Goal: Register for event/course

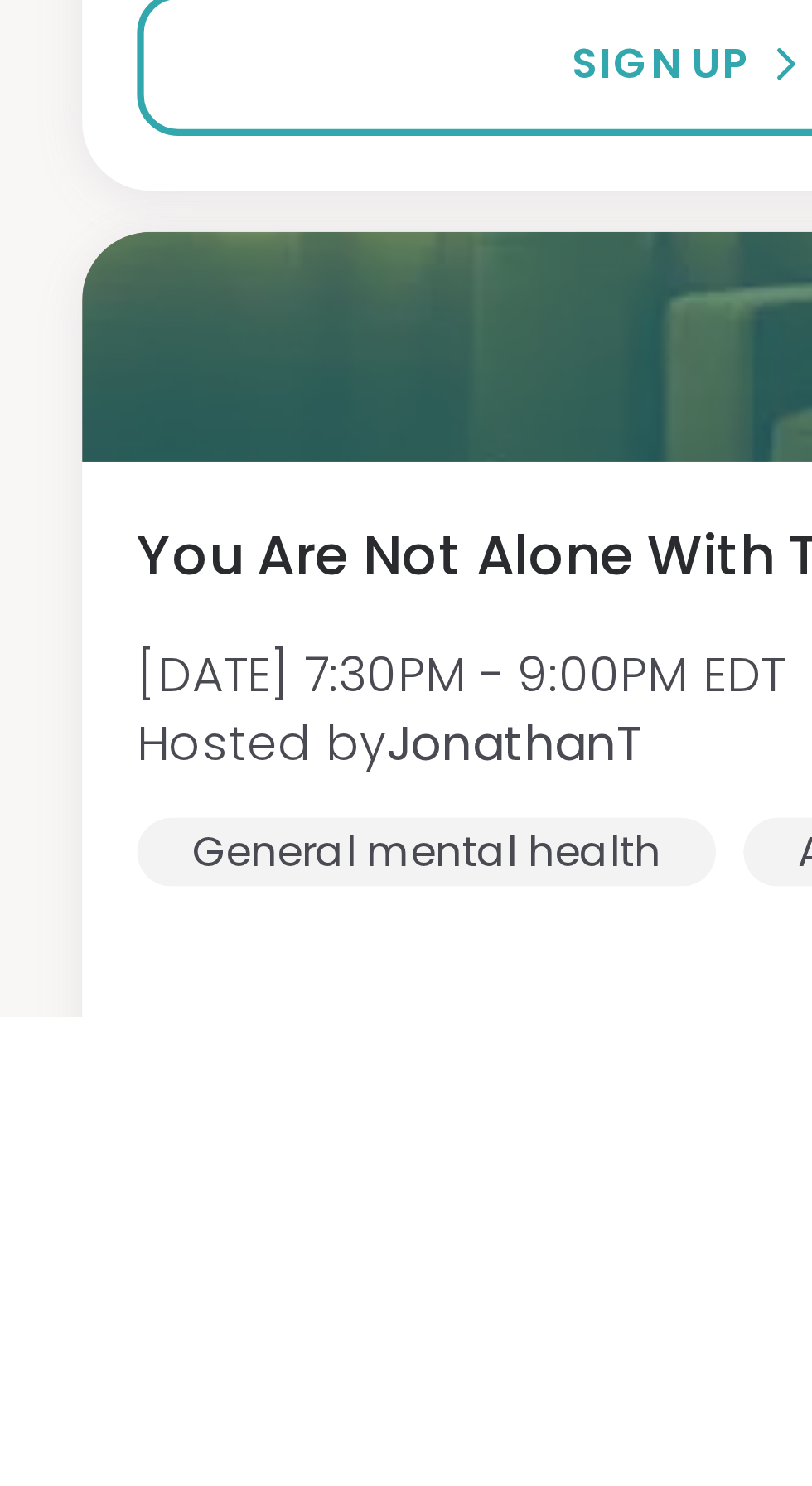
scroll to position [2742, 0]
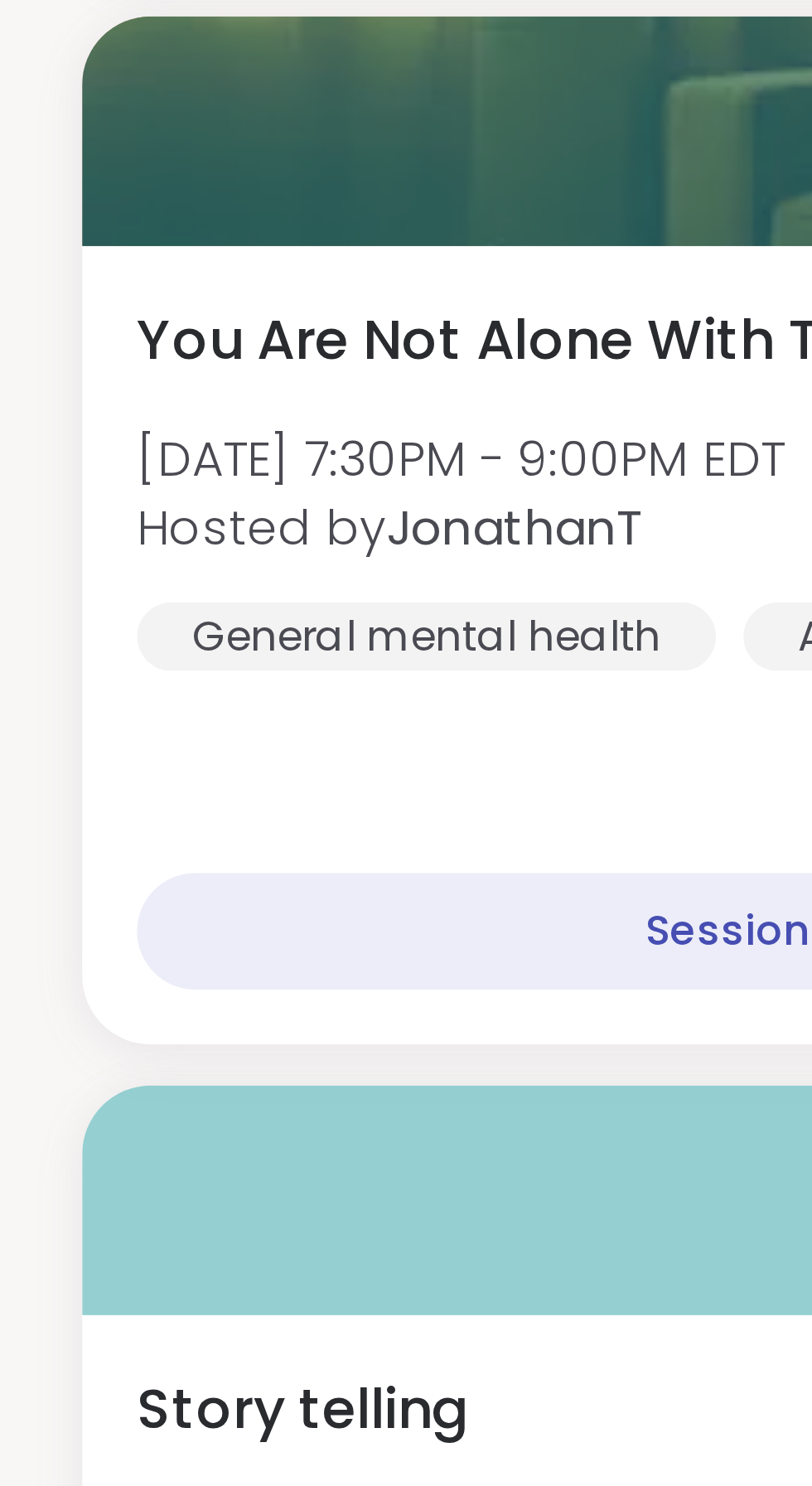
scroll to position [3505, 0]
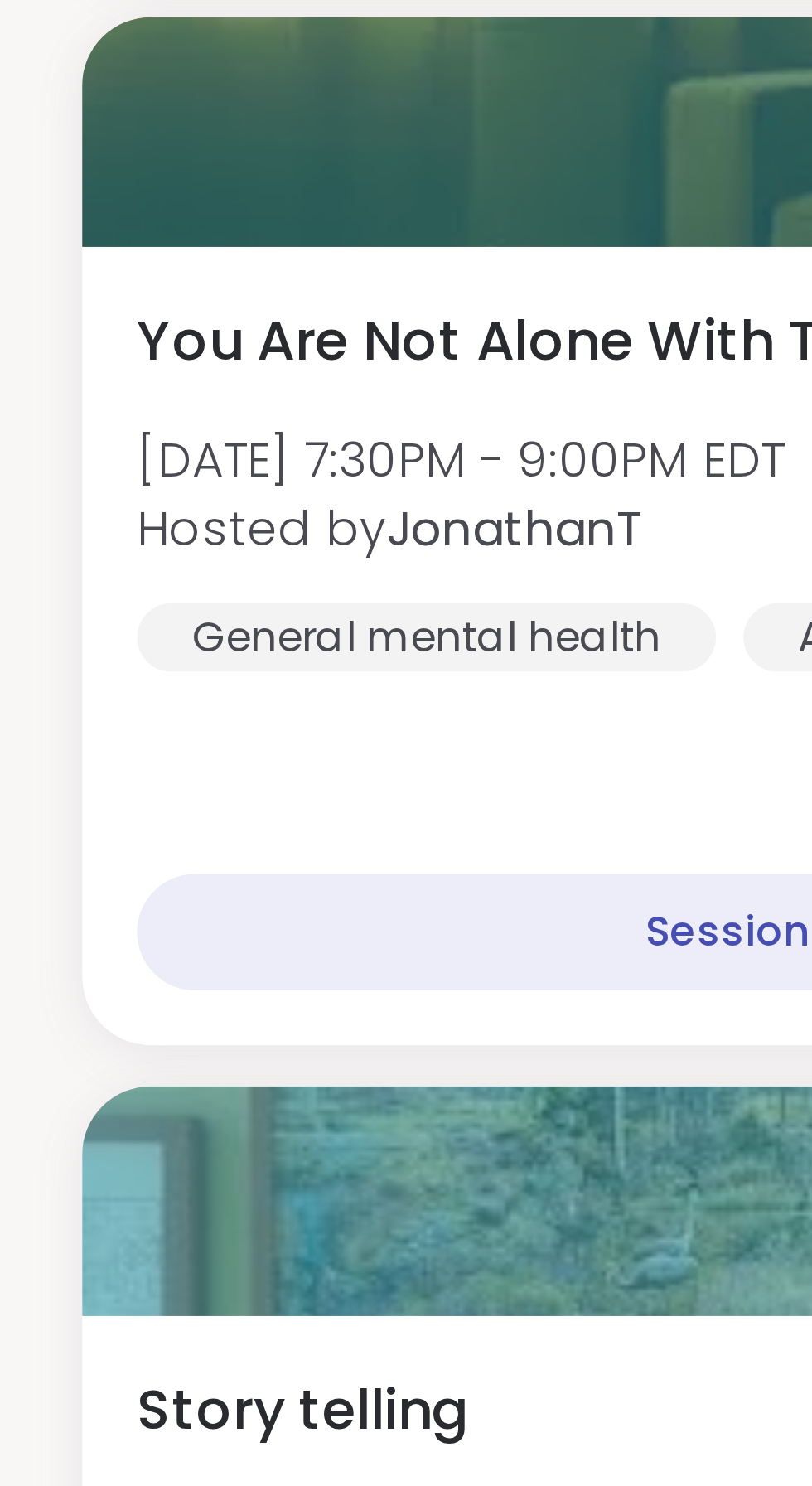
click at [117, 615] on span "You Are Not Alone With This" at bounding box center [125, 612] width 185 height 20
click at [105, 621] on div "You Are Not Alone With This [DATE] 7:30PM - 9:00PM EDT Hosted by JonathanT Gene…" at bounding box center [210, 647] width 355 height 90
click at [96, 611] on span "You Are Not Alone With This" at bounding box center [125, 612] width 185 height 20
click at [137, 609] on span "You Are Not Alone With This" at bounding box center [125, 612] width 185 height 20
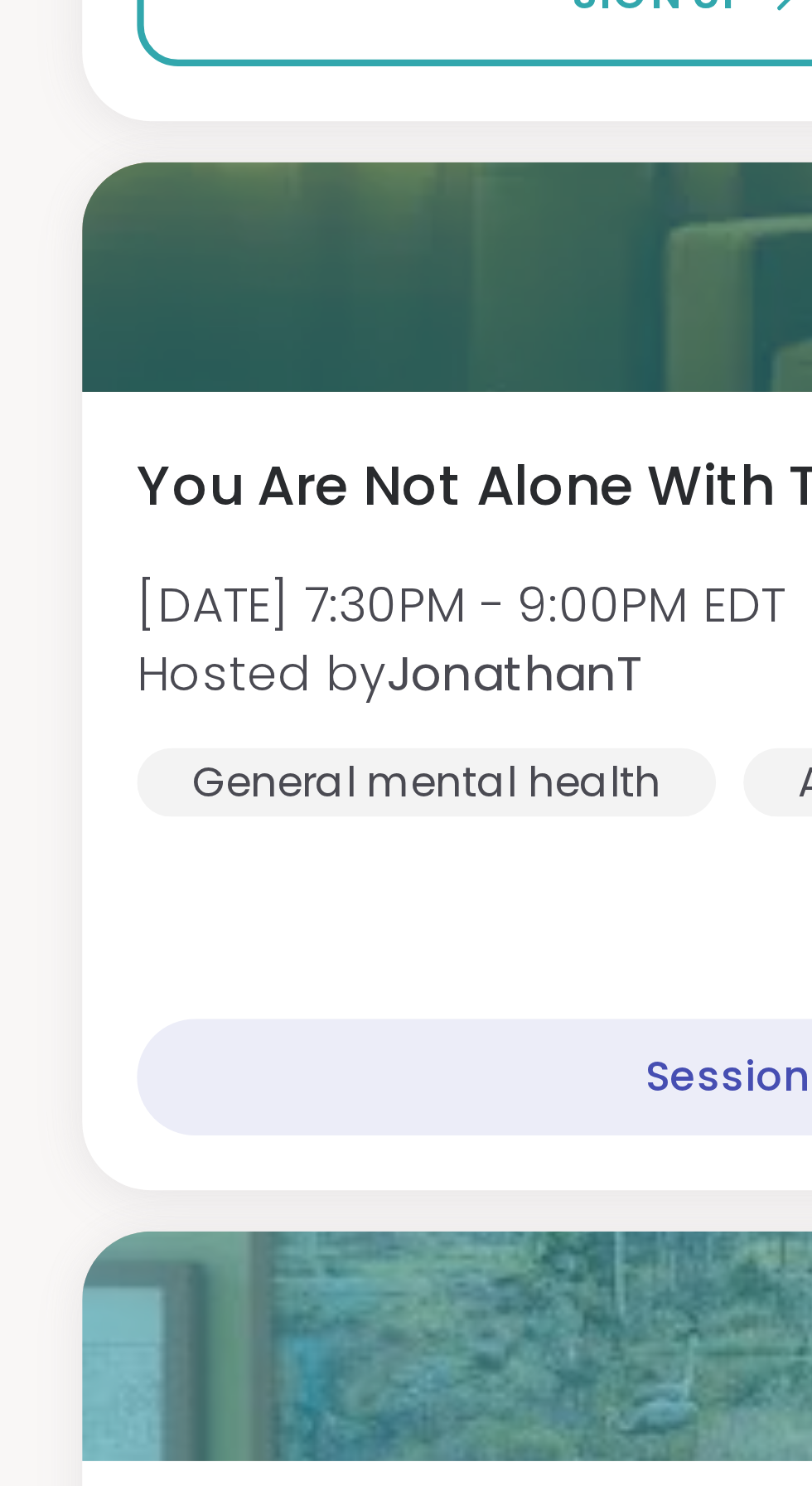
click at [109, 566] on div at bounding box center [210, 561] width 381 height 56
click at [98, 614] on span "You Are Not Alone With This" at bounding box center [125, 612] width 185 height 20
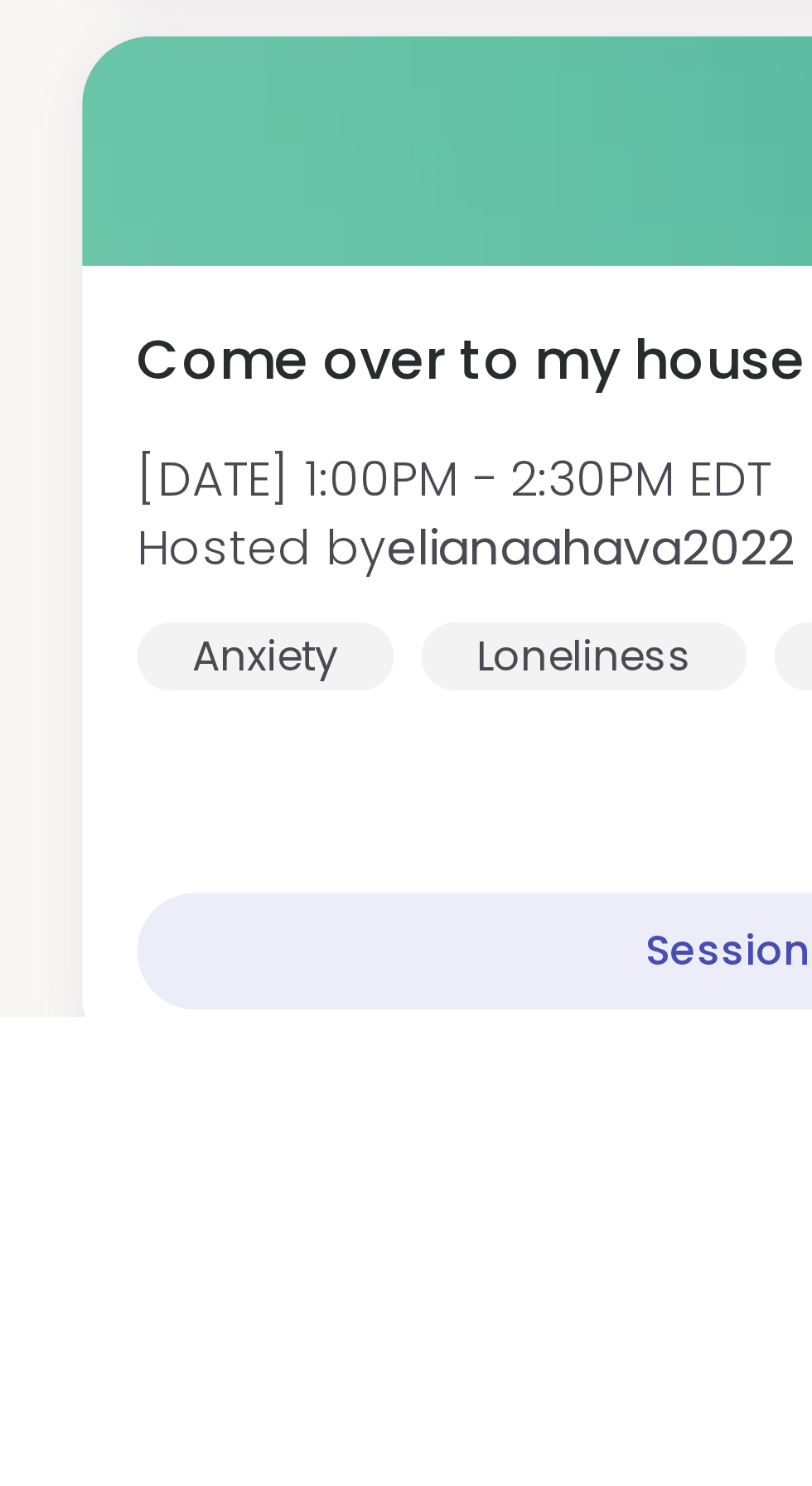
scroll to position [464, 0]
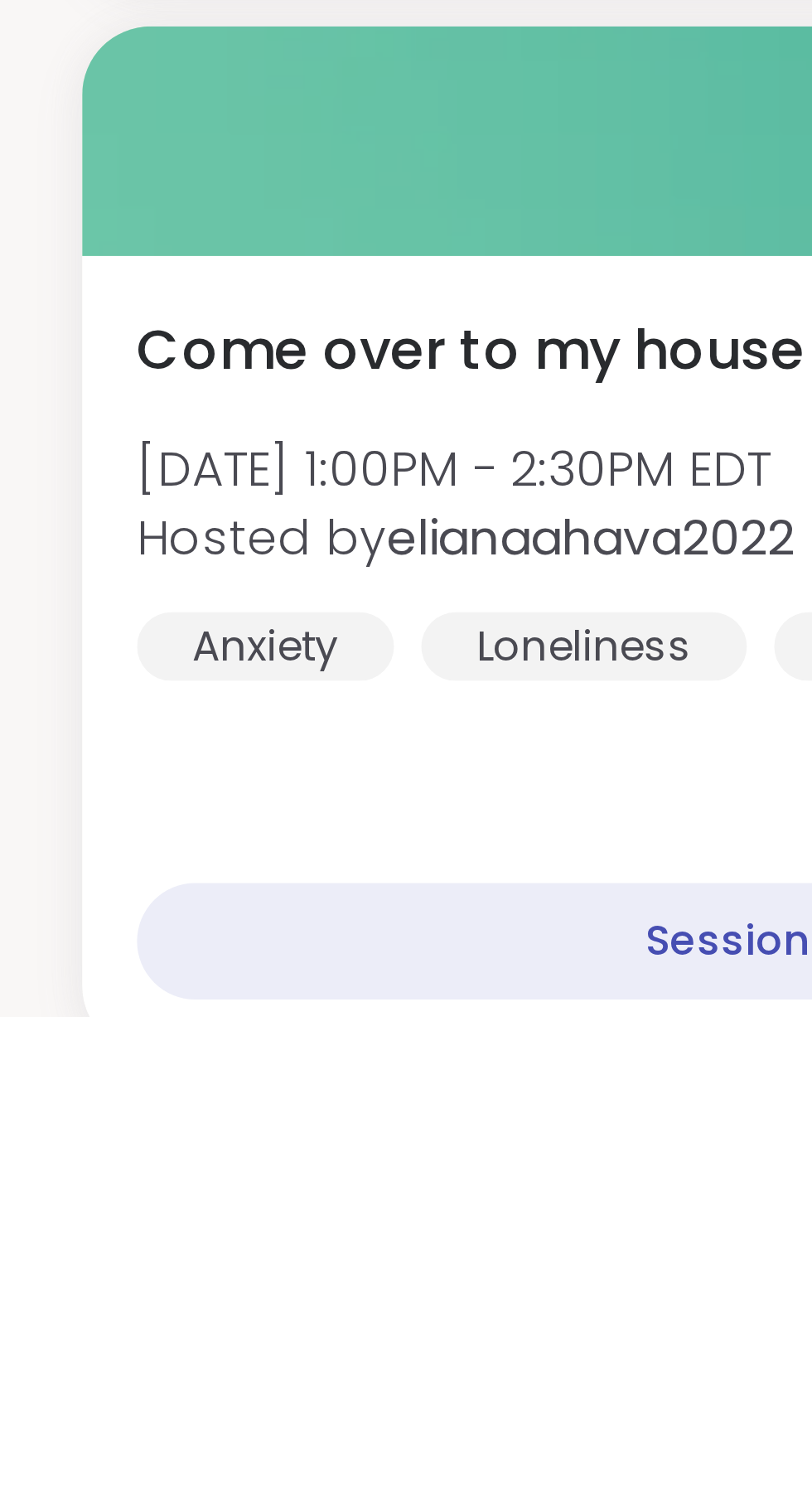
click at [104, 1332] on span "Come over to my house" at bounding box center [114, 1325] width 162 height 20
click at [138, 1327] on span "Come over to my house" at bounding box center [114, 1325] width 162 height 20
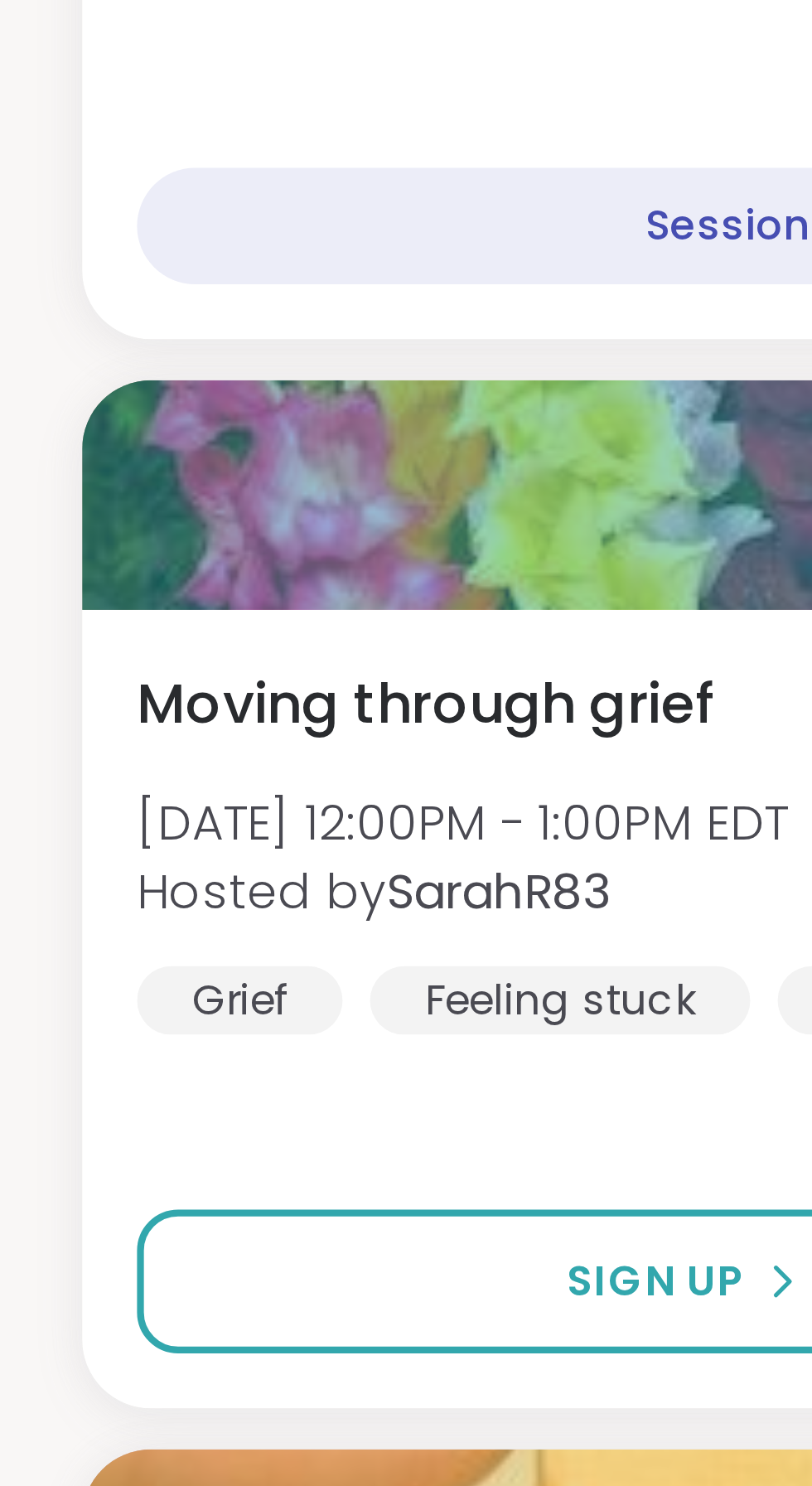
scroll to position [21, 0]
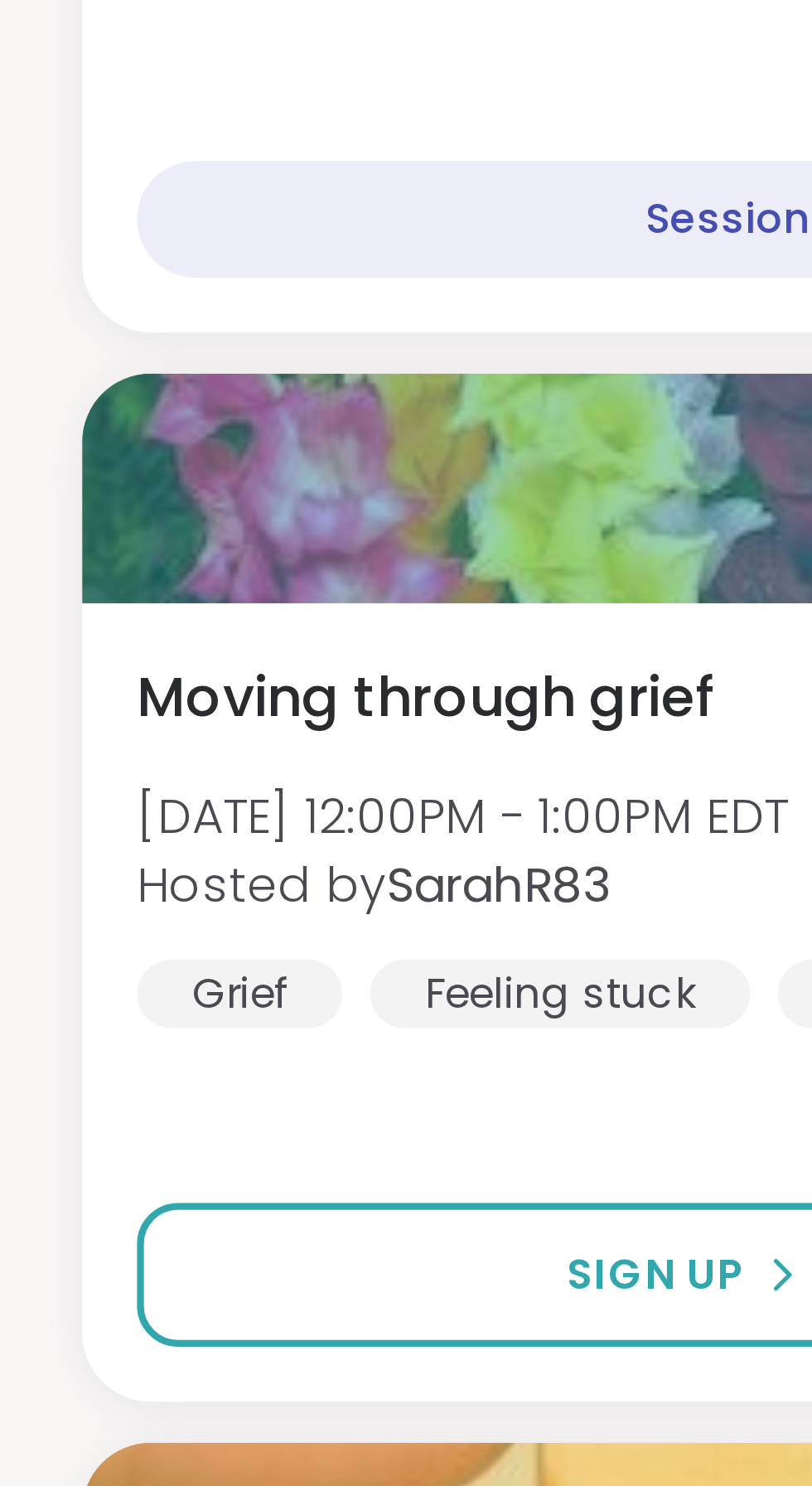
click at [148, 1393] on span "Sign Up" at bounding box center [159, 1390] width 43 height 15
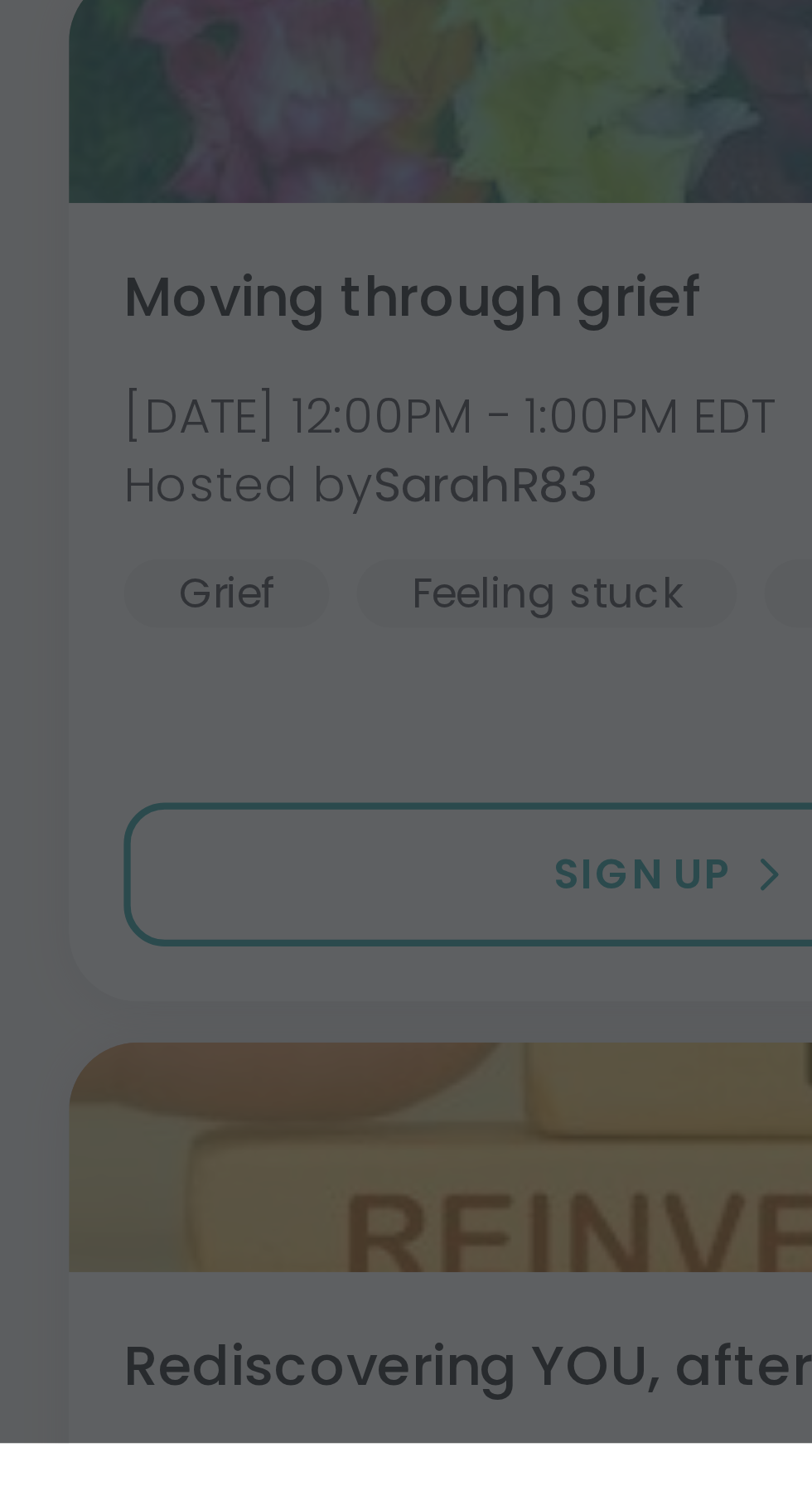
scroll to position [68, 0]
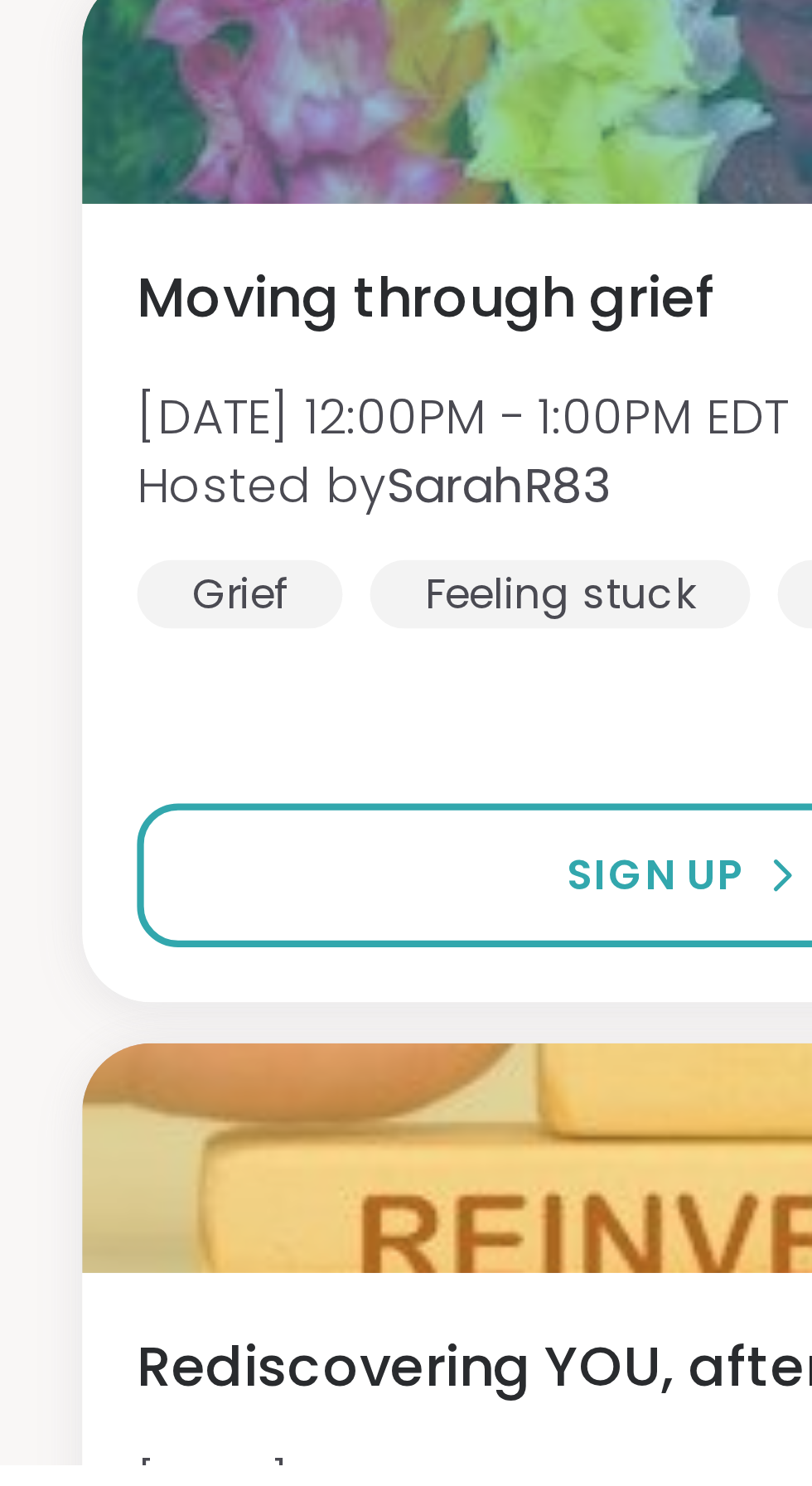
click at [143, 1343] on span "Sign Up" at bounding box center [159, 1343] width 43 height 15
